Goal: Task Accomplishment & Management: Manage account settings

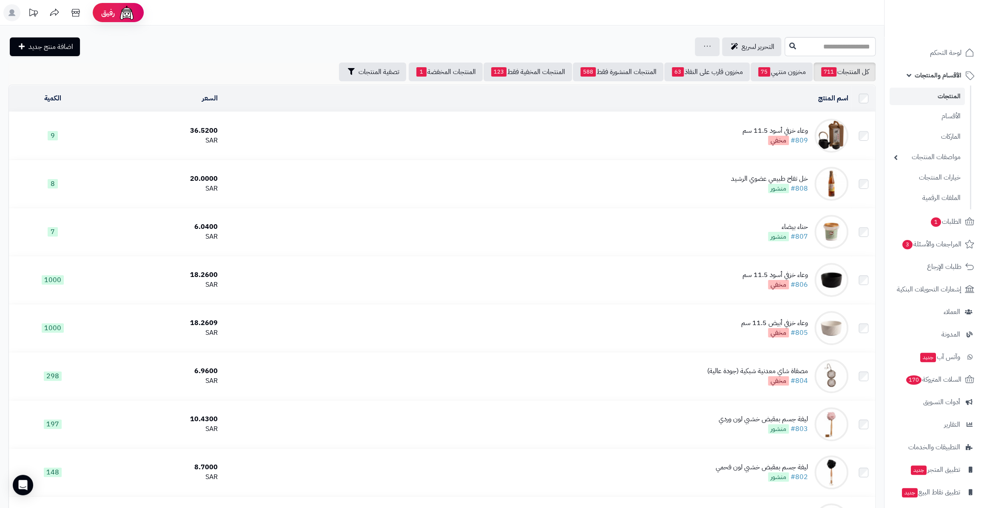
drag, startPoint x: 0, startPoint y: 0, endPoint x: 927, endPoint y: 91, distance: 931.6
click at [927, 91] on link "المنتجات" at bounding box center [927, 96] width 75 height 17
click at [760, 68] on span "76" at bounding box center [764, 71] width 12 height 9
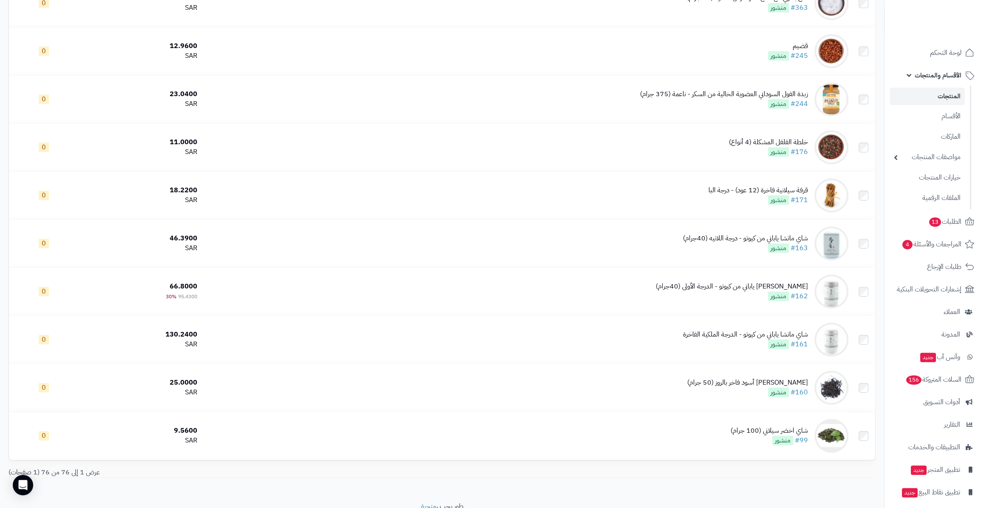
scroll to position [3325, 0]
